Goal: Information Seeking & Learning: Find specific fact

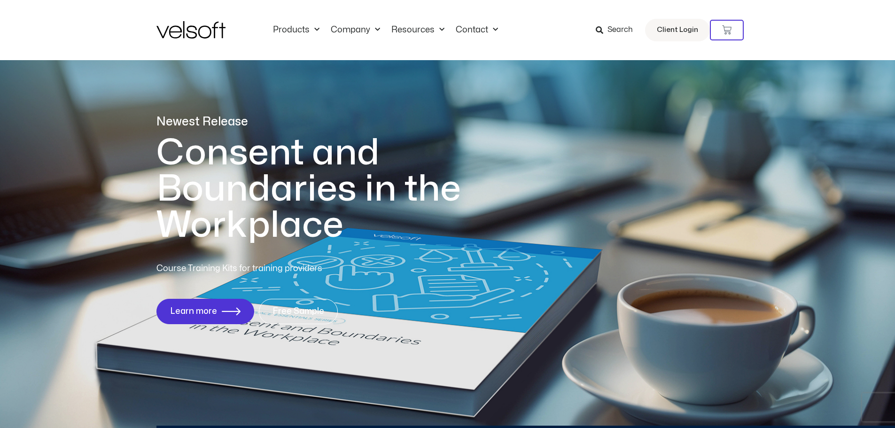
click at [625, 27] on span "Search" at bounding box center [619, 30] width 25 height 12
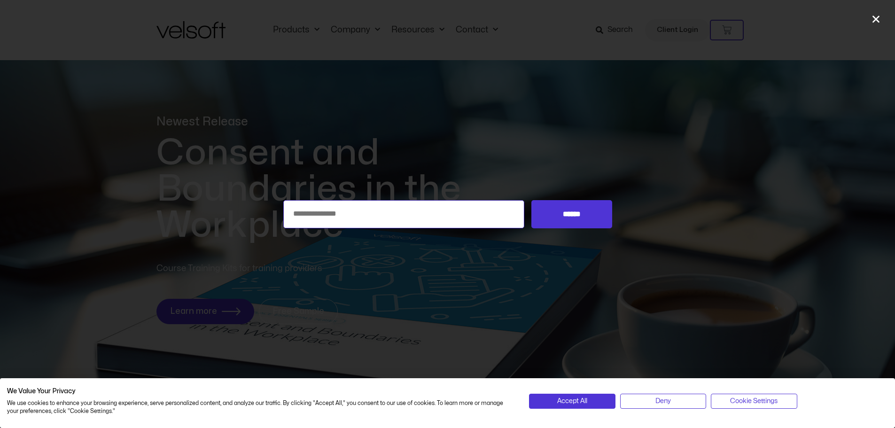
click at [363, 211] on input "Search for:" at bounding box center [403, 214] width 241 height 28
type input "**********"
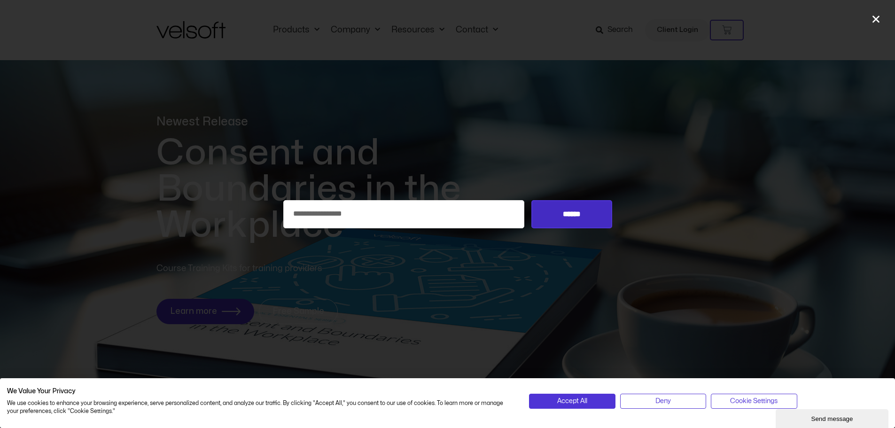
click at [573, 203] on input "******" at bounding box center [571, 214] width 80 height 28
